Goal: Find specific fact: Find specific fact

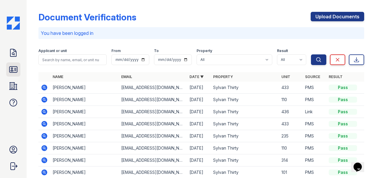
click at [12, 71] on icon at bounding box center [13, 69] width 8 height 6
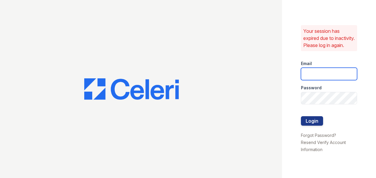
type input "sylvan.am@cafmanagement.com"
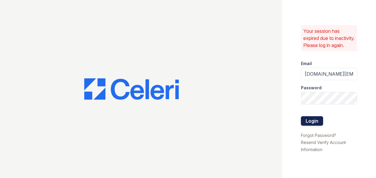
click at [313, 124] on button "Login" at bounding box center [312, 120] width 22 height 9
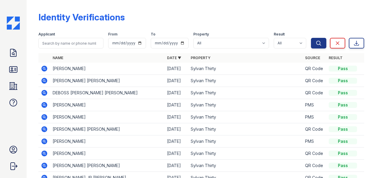
click at [45, 81] on icon at bounding box center [44, 80] width 7 height 7
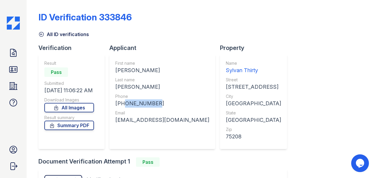
drag, startPoint x: 121, startPoint y: 103, endPoint x: 147, endPoint y: 104, distance: 26.9
click at [155, 105] on div "[PHONE_NUMBER]" at bounding box center [162, 103] width 94 height 8
copy div "4694494493"
drag, startPoint x: 115, startPoint y: 70, endPoint x: 133, endPoint y: 68, distance: 18.4
click at [133, 68] on div "First name [PERSON_NAME] Last name [PERSON_NAME] Phone [PHONE_NUMBER] Email [EM…" at bounding box center [162, 101] width 106 height 95
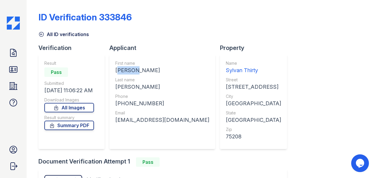
drag, startPoint x: 133, startPoint y: 68, endPoint x: 123, endPoint y: 69, distance: 9.6
copy div "[PERSON_NAME]"
drag, startPoint x: 137, startPoint y: 87, endPoint x: 159, endPoint y: 88, distance: 21.9
click at [159, 88] on div "First name [PERSON_NAME] Last name [PERSON_NAME] Phone [PHONE_NUMBER] Email [EM…" at bounding box center [162, 101] width 106 height 95
drag, startPoint x: 159, startPoint y: 88, endPoint x: 139, endPoint y: 87, distance: 19.5
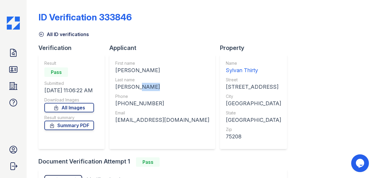
copy div "[PERSON_NAME]"
click at [121, 103] on div "[PHONE_NUMBER]" at bounding box center [162, 103] width 94 height 8
drag, startPoint x: 121, startPoint y: 103, endPoint x: 154, endPoint y: 104, distance: 32.8
click at [154, 104] on div "[PHONE_NUMBER]" at bounding box center [162, 103] width 94 height 8
drag, startPoint x: 154, startPoint y: 104, endPoint x: 143, endPoint y: 104, distance: 11.2
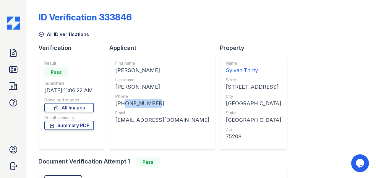
copy div "4694494493"
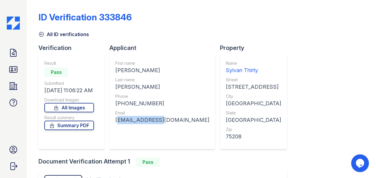
drag, startPoint x: 115, startPoint y: 121, endPoint x: 163, endPoint y: 123, distance: 48.5
click at [163, 123] on div "First name [PERSON_NAME] Last name [PERSON_NAME] Phone [PHONE_NUMBER] Email [EM…" at bounding box center [162, 101] width 106 height 95
drag, startPoint x: 163, startPoint y: 123, endPoint x: 126, endPoint y: 121, distance: 37.6
copy div "[EMAIL_ADDRESS][DOMAIN_NAME]"
click at [13, 69] on icon at bounding box center [13, 69] width 9 height 9
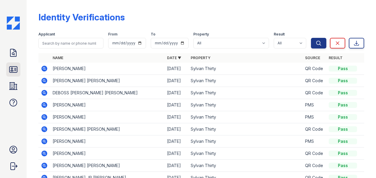
click at [12, 67] on icon at bounding box center [13, 69] width 8 height 6
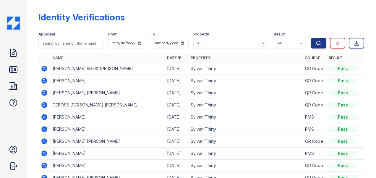
click at [45, 68] on icon at bounding box center [44, 69] width 6 height 6
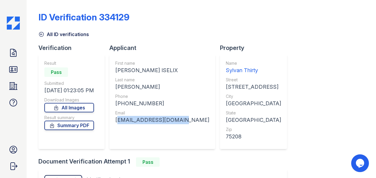
drag, startPoint x: 115, startPoint y: 120, endPoint x: 176, endPoint y: 123, distance: 61.8
click at [176, 123] on div "First name [PERSON_NAME] ISELIX Last name [PERSON_NAME] Phone [PHONE_NUMBER] Em…" at bounding box center [162, 101] width 106 height 95
copy div "perezellery@gmail.com"
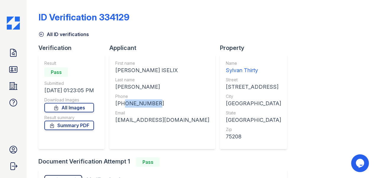
drag, startPoint x: 121, startPoint y: 104, endPoint x: 156, endPoint y: 105, distance: 34.9
click at [156, 105] on div "+14695656417" at bounding box center [162, 103] width 94 height 8
drag, startPoint x: 156, startPoint y: 105, endPoint x: 134, endPoint y: 103, distance: 21.9
copy div "4695656417"
drag, startPoint x: 115, startPoint y: 69, endPoint x: 134, endPoint y: 71, distance: 19.0
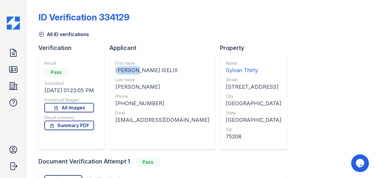
click at [134, 71] on div "ELLERY ISELIX" at bounding box center [162, 70] width 94 height 8
drag, startPoint x: 134, startPoint y: 71, endPoint x: 122, endPoint y: 71, distance: 12.4
copy div "ELLERY"
drag, startPoint x: 115, startPoint y: 86, endPoint x: 140, endPoint y: 88, distance: 25.2
click at [140, 88] on div "First name ELLERY ISELIX Last name PEREZ Phone +14695656417 Email perezellery@g…" at bounding box center [162, 101] width 106 height 95
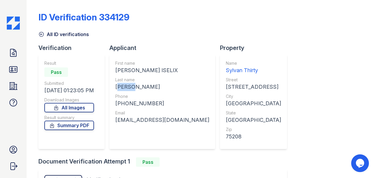
drag, startPoint x: 140, startPoint y: 88, endPoint x: 128, endPoint y: 86, distance: 12.2
copy div "PEREZ"
